Goal: Task Accomplishment & Management: Use online tool/utility

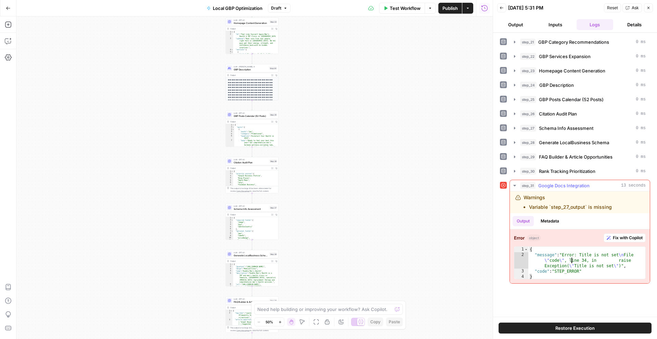
type textarea "**********"
click at [572, 260] on div "{ "message" : "Error: Title is not set \n File \" code \" , line 34, in raise E…" at bounding box center [586, 269] width 117 height 44
click at [560, 186] on span "Google Docs Integration" at bounding box center [563, 185] width 51 height 7
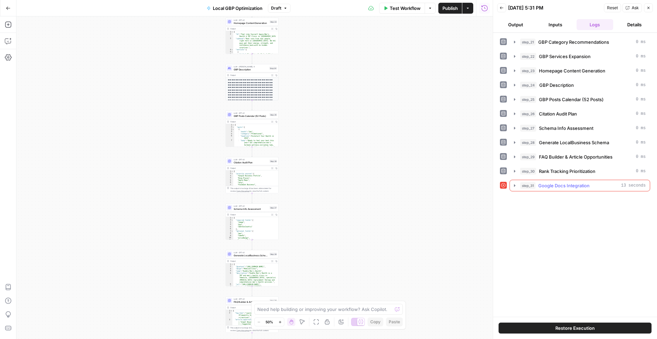
click at [560, 186] on span "Google Docs Integration" at bounding box center [563, 185] width 51 height 7
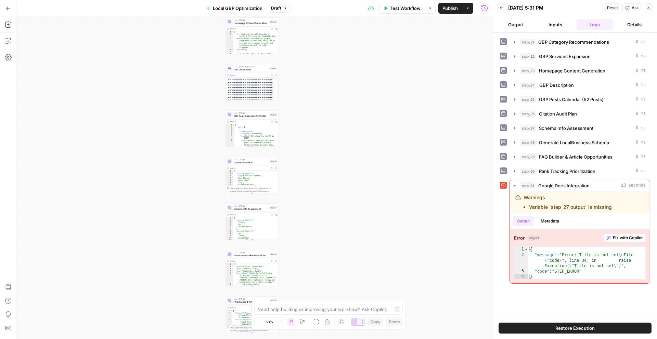
click at [150, 263] on div "Workflow Set Inputs Inputs LLM · GPT-4.1 GBP Category Recommendations Step 21 O…" at bounding box center [254, 177] width 476 height 323
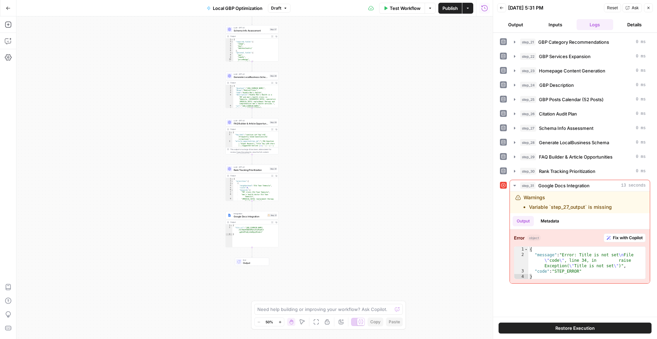
type textarea "**********"
click at [254, 236] on div "{ "file_url" : "https://docs.google.com/document /d/1Hqa93QQEwMqnxj6zyRspmL5 -g…" at bounding box center [255, 239] width 46 height 28
click at [249, 213] on span "Integration" at bounding box center [250, 213] width 32 height 3
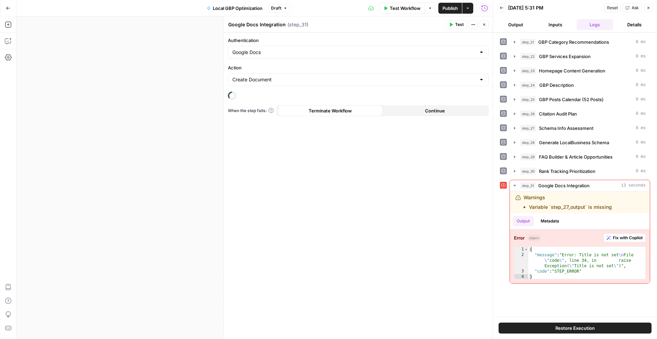
click at [537, 325] on button "Restore Execution" at bounding box center [575, 328] width 153 height 11
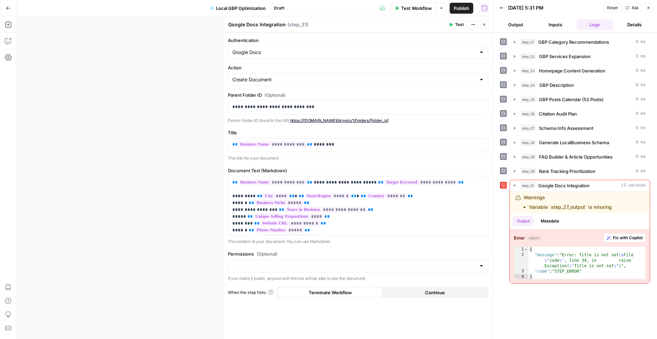
click at [504, 186] on icon at bounding box center [503, 185] width 5 height 5
click at [504, 185] on icon at bounding box center [503, 185] width 5 height 5
click at [587, 182] on button "step_31 Google Docs Integration 13 seconds" at bounding box center [580, 185] width 140 height 11
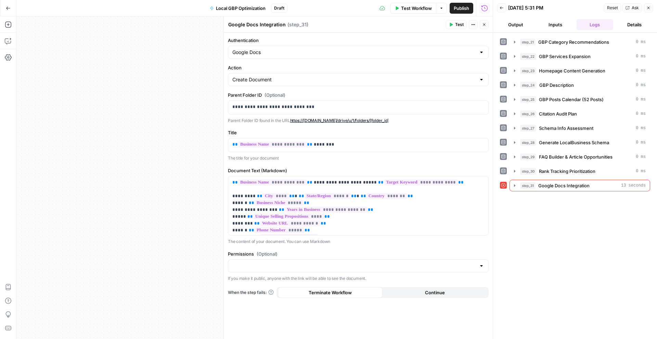
click at [602, 263] on div "step_21 GBP Category Recommendations 0 ms step_22 GBP Services Expansion 0 ms s…" at bounding box center [575, 186] width 150 height 300
click at [648, 7] on icon "button" at bounding box center [648, 8] width 4 height 4
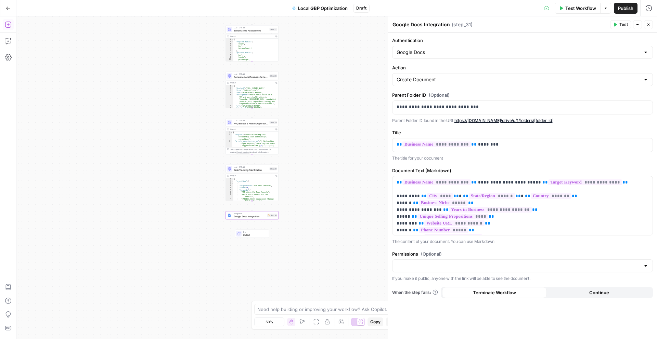
click at [6, 23] on button "Add Steps" at bounding box center [8, 24] width 11 height 11
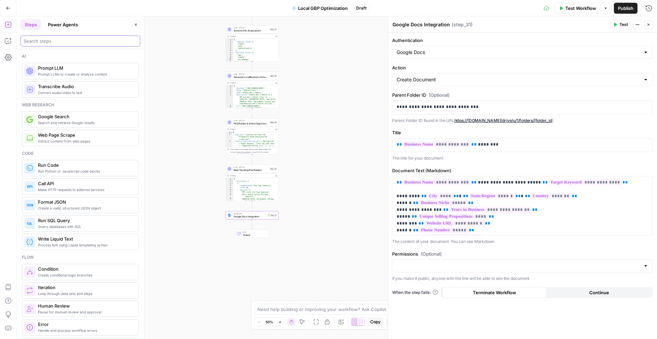
click at [40, 41] on input "search" at bounding box center [81, 41] width 114 height 7
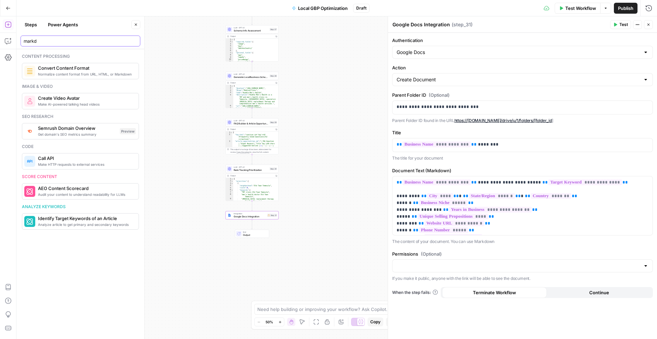
type input "markd"
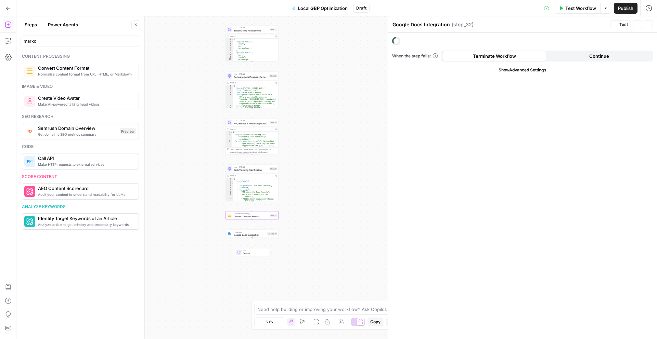
type textarea "Convert Content Format"
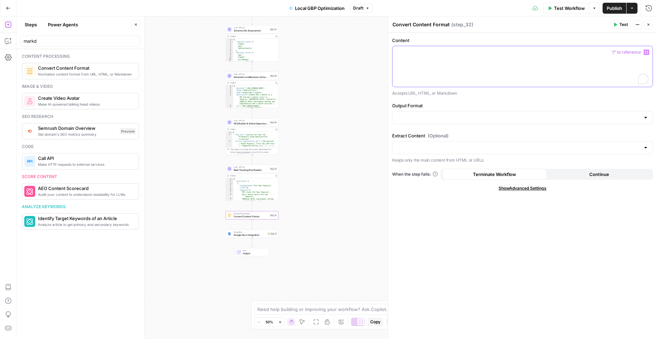
click at [431, 66] on div "To enrich screen reader interactions, please activate Accessibility in Grammarl…" at bounding box center [522, 66] width 260 height 41
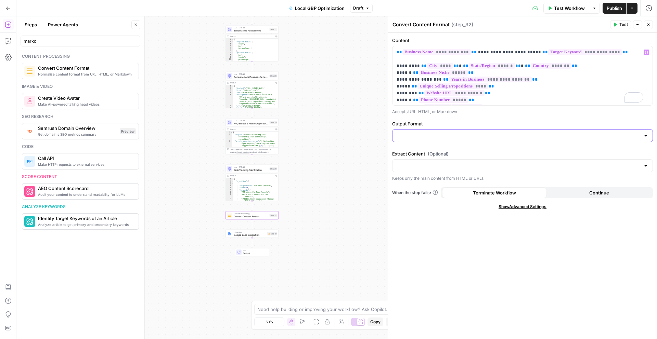
click at [422, 137] on input "Output Format" at bounding box center [519, 135] width 244 height 7
click at [408, 162] on span "Markdown" at bounding box center [521, 162] width 246 height 7
type input "Markdown"
click at [415, 229] on div "**********" at bounding box center [522, 186] width 269 height 307
click at [420, 173] on div "Extract Content (Optional) Keeps only the main content from HTML or URLs" at bounding box center [522, 166] width 261 height 31
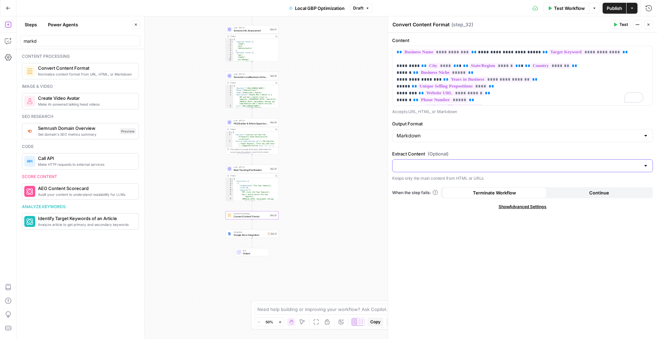
click at [590, 167] on input "Extract Content (Optional)" at bounding box center [519, 166] width 244 height 7
click at [573, 152] on label "Extract Content (Optional)" at bounding box center [522, 154] width 261 height 7
click at [573, 163] on input "Extract Content (Optional)" at bounding box center [519, 166] width 244 height 7
click at [411, 285] on div "**********" at bounding box center [522, 186] width 269 height 307
click at [621, 26] on span "Test" at bounding box center [623, 25] width 9 height 6
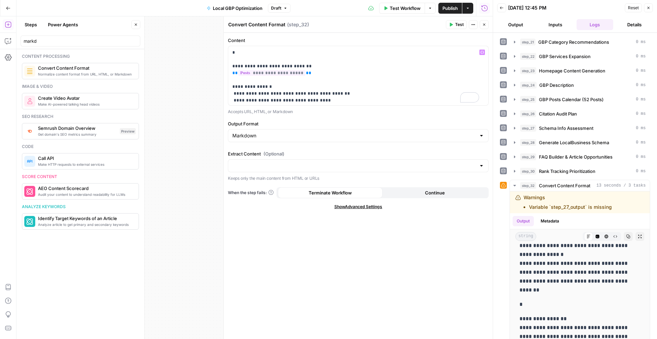
scroll to position [460, 0]
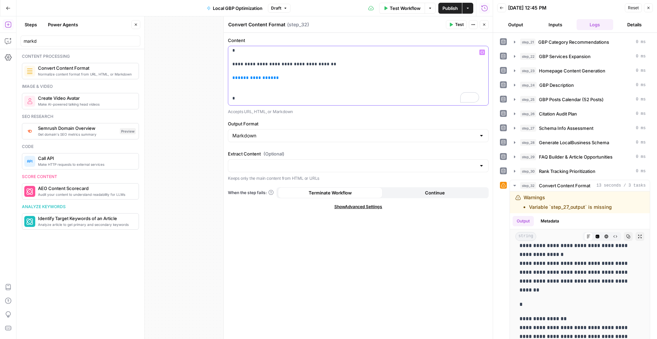
drag, startPoint x: 267, startPoint y: 80, endPoint x: 228, endPoint y: 79, distance: 39.0
click at [228, 79] on div "**********" at bounding box center [358, 75] width 260 height 59
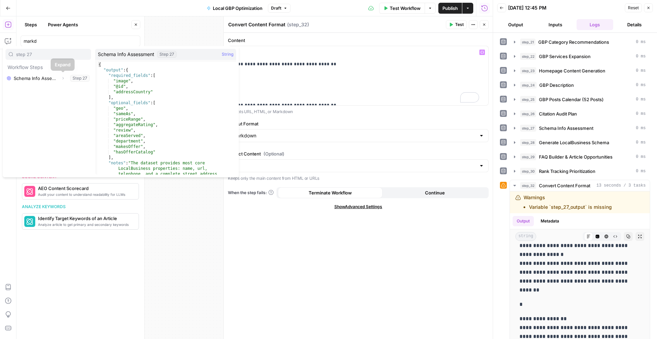
type input "step 27"
click at [62, 77] on icon "button" at bounding box center [63, 78] width 4 height 4
click at [42, 79] on button "Select variable Schema Info Assessment" at bounding box center [48, 78] width 86 height 11
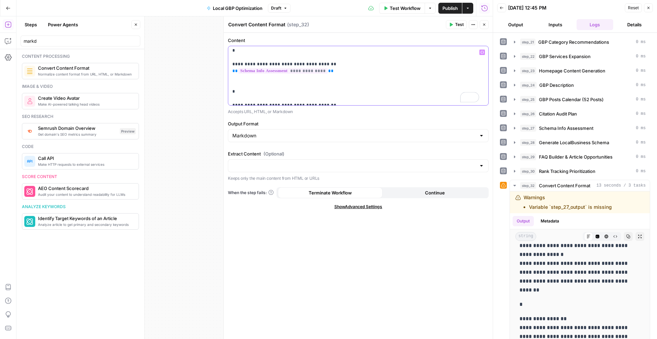
drag, startPoint x: 350, startPoint y: 73, endPoint x: 226, endPoint y: 71, distance: 123.5
click at [226, 71] on div "**********" at bounding box center [357, 177] width 269 height 323
copy p "**********"
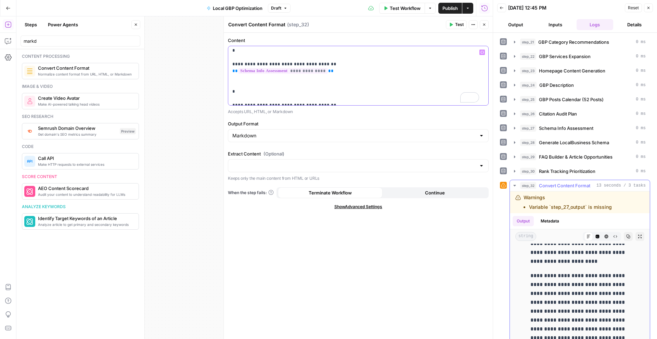
scroll to position [1144, 0]
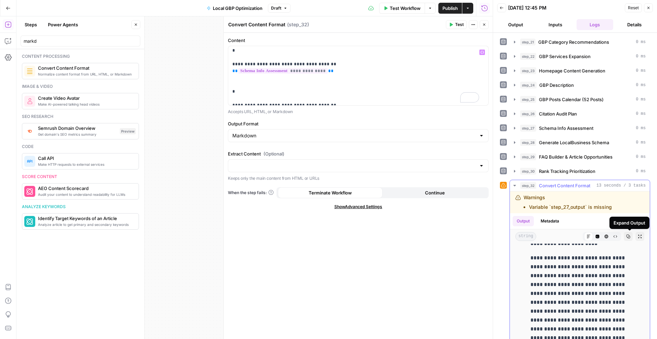
click at [638, 236] on icon "button" at bounding box center [640, 237] width 4 height 4
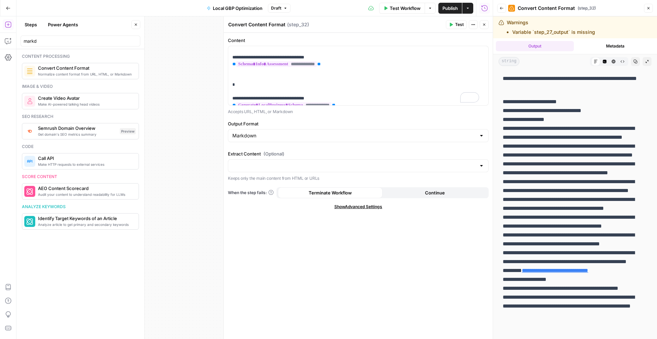
click at [486, 26] on button "Close" at bounding box center [484, 24] width 9 height 9
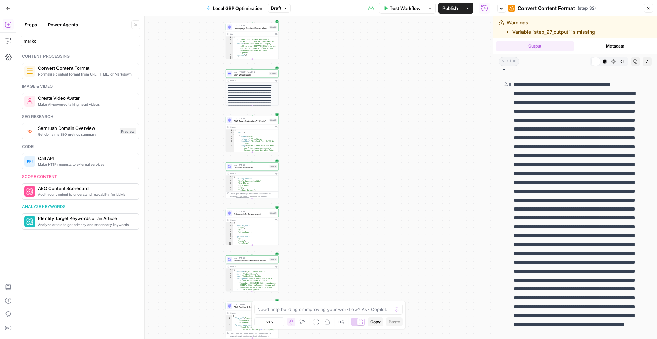
scroll to position [425, 0]
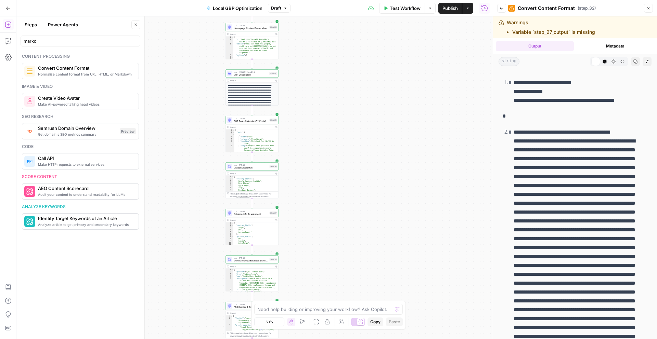
type textarea "**********"
click at [256, 47] on div "{ "h1" : "Feel Like Yourself Again—Men’s Health & TRT Clinic in Temecula, CA" ,…" at bounding box center [254, 51] width 43 height 30
click at [244, 27] on span "Homepage Content Generation" at bounding box center [251, 28] width 35 height 3
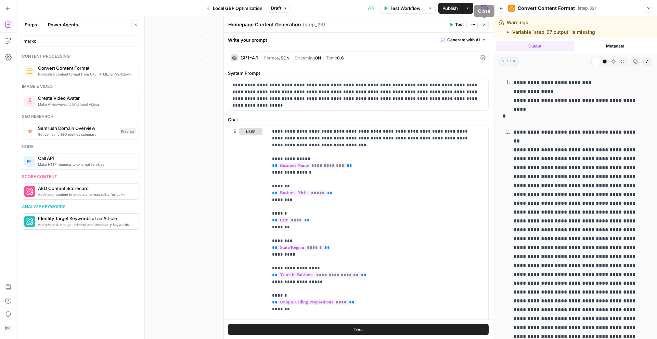
click at [486, 24] on button "Close" at bounding box center [484, 24] width 9 height 9
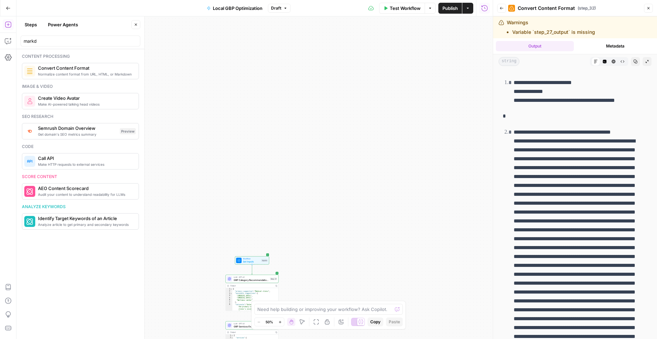
scroll to position [67, 0]
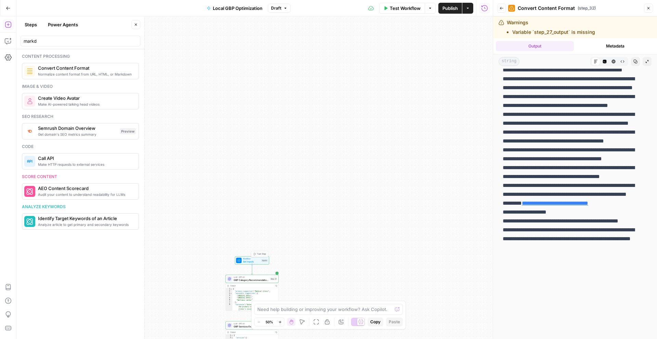
click at [244, 265] on div "Workflow Set Inputs Inputs Test Step" at bounding box center [252, 261] width 34 height 8
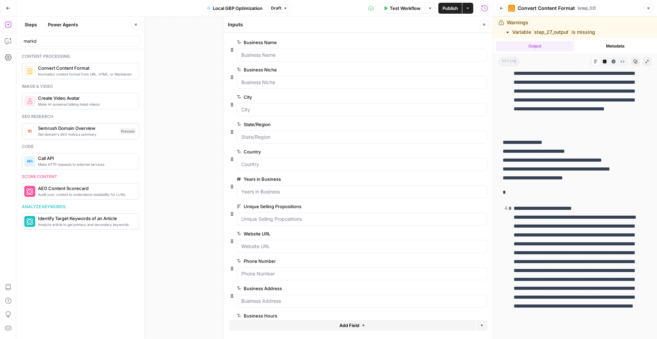
scroll to position [1533, 0]
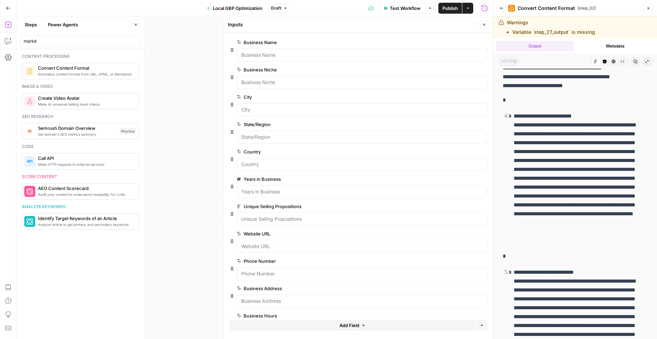
drag, startPoint x: 515, startPoint y: 224, endPoint x: 619, endPoint y: 238, distance: 105.7
click at [619, 238] on p "**********" at bounding box center [576, 178] width 124 height 133
copy p "**********"
